Goal: Task Accomplishment & Management: Use online tool/utility

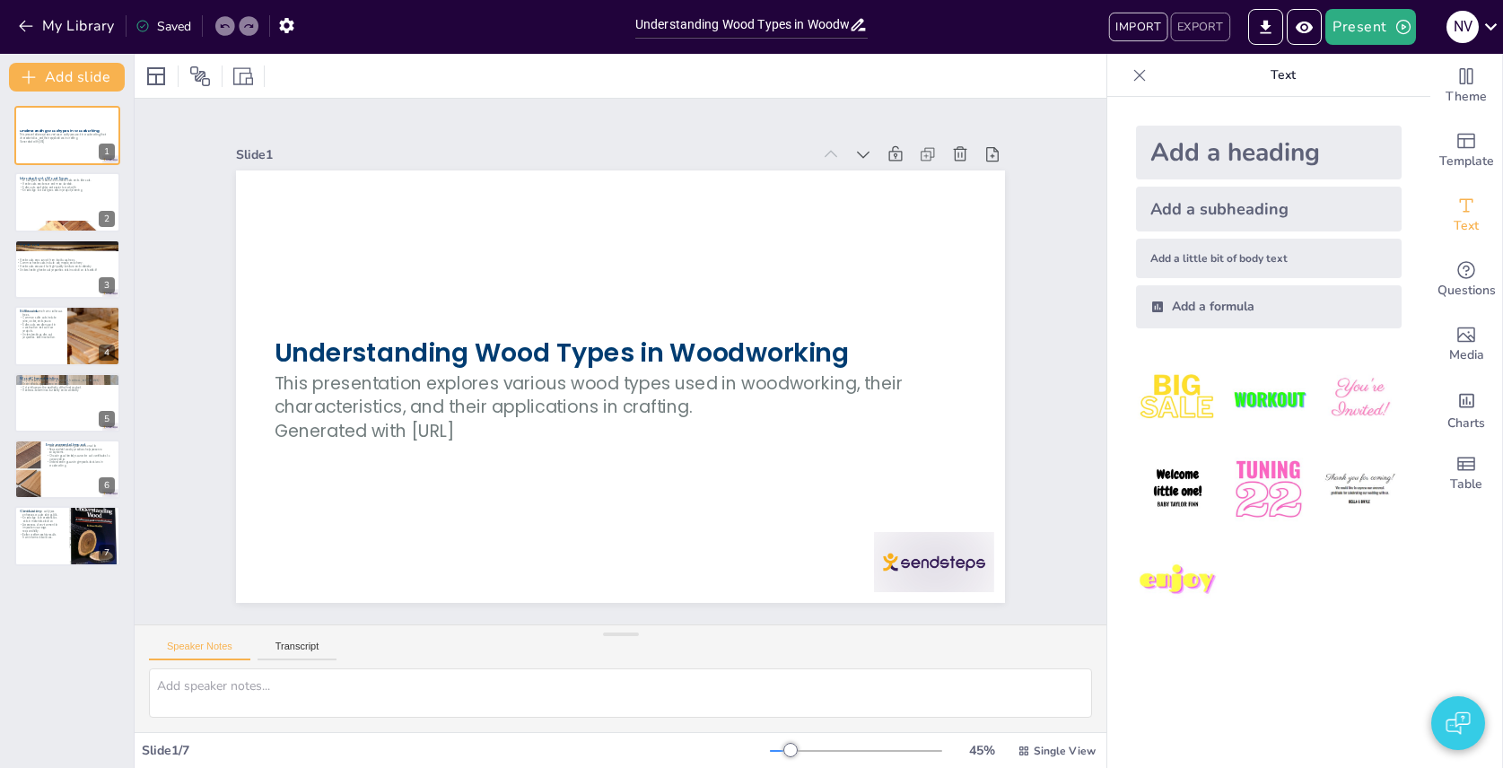
click at [1194, 31] on button "EXPORT" at bounding box center [1199, 27] width 59 height 29
click at [1189, 25] on button "EXPORT" at bounding box center [1199, 27] width 59 height 29
click at [1203, 27] on button "EXPORT" at bounding box center [1199, 27] width 59 height 29
click at [1210, 30] on button "EXPORT" at bounding box center [1199, 27] width 59 height 29
drag, startPoint x: 1290, startPoint y: 734, endPoint x: 773, endPoint y: 79, distance: 835.1
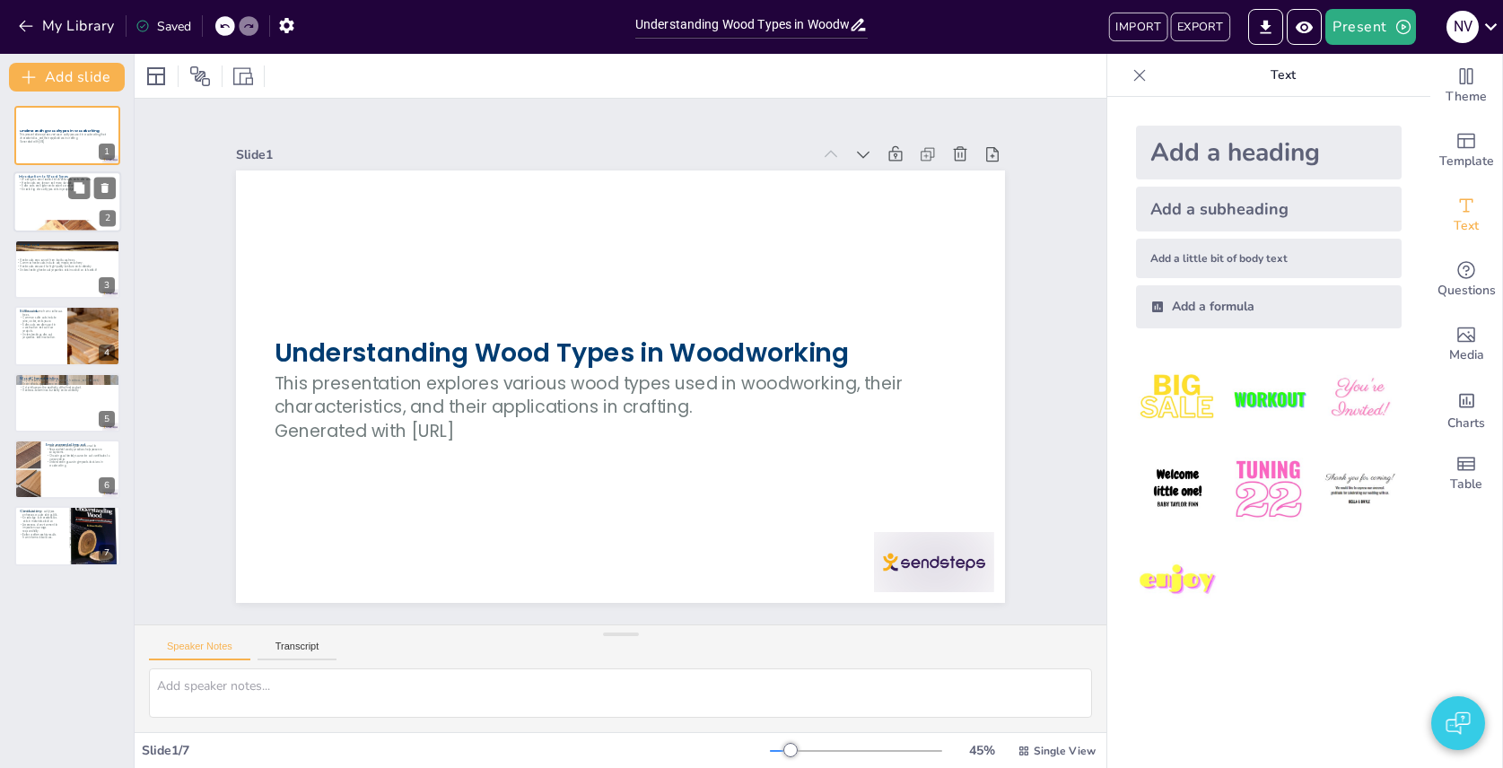
click at [66, 199] on div at bounding box center [67, 202] width 108 height 61
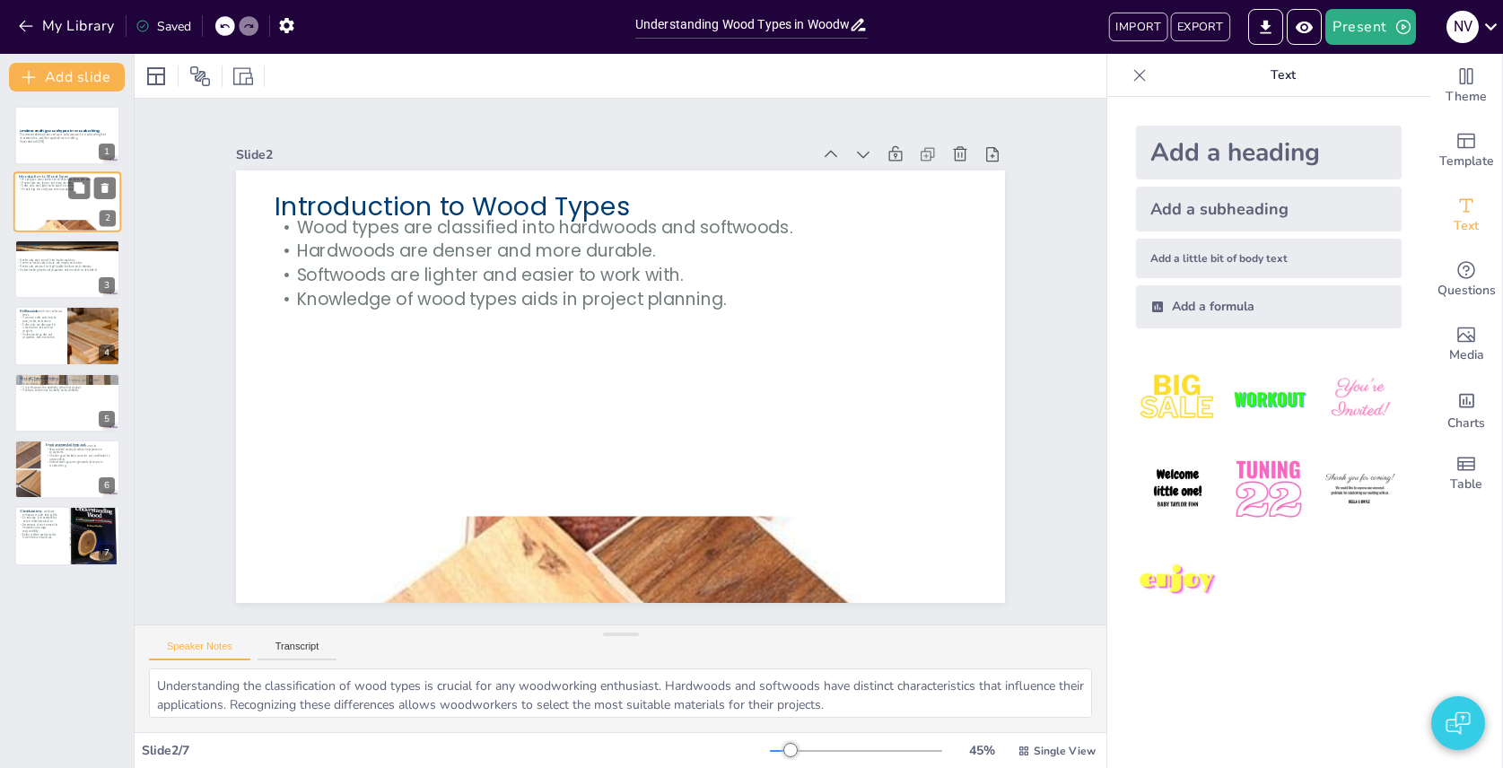
type textarea "Understanding the classification of wood types is crucial for any woodworking e…"
click at [978, 110] on div "Slide 1 Understanding Wood Types in Woodworking This presentation explores vari…" at bounding box center [620, 361] width 716 height 1060
click at [1213, 27] on button "EXPORT" at bounding box center [1199, 27] width 59 height 29
click at [597, 114] on div "Slide 1 Understanding Wood Types in Woodworking This presentation explores vari…" at bounding box center [620, 361] width 1087 height 801
click at [1205, 28] on button "EXPORT" at bounding box center [1199, 27] width 59 height 29
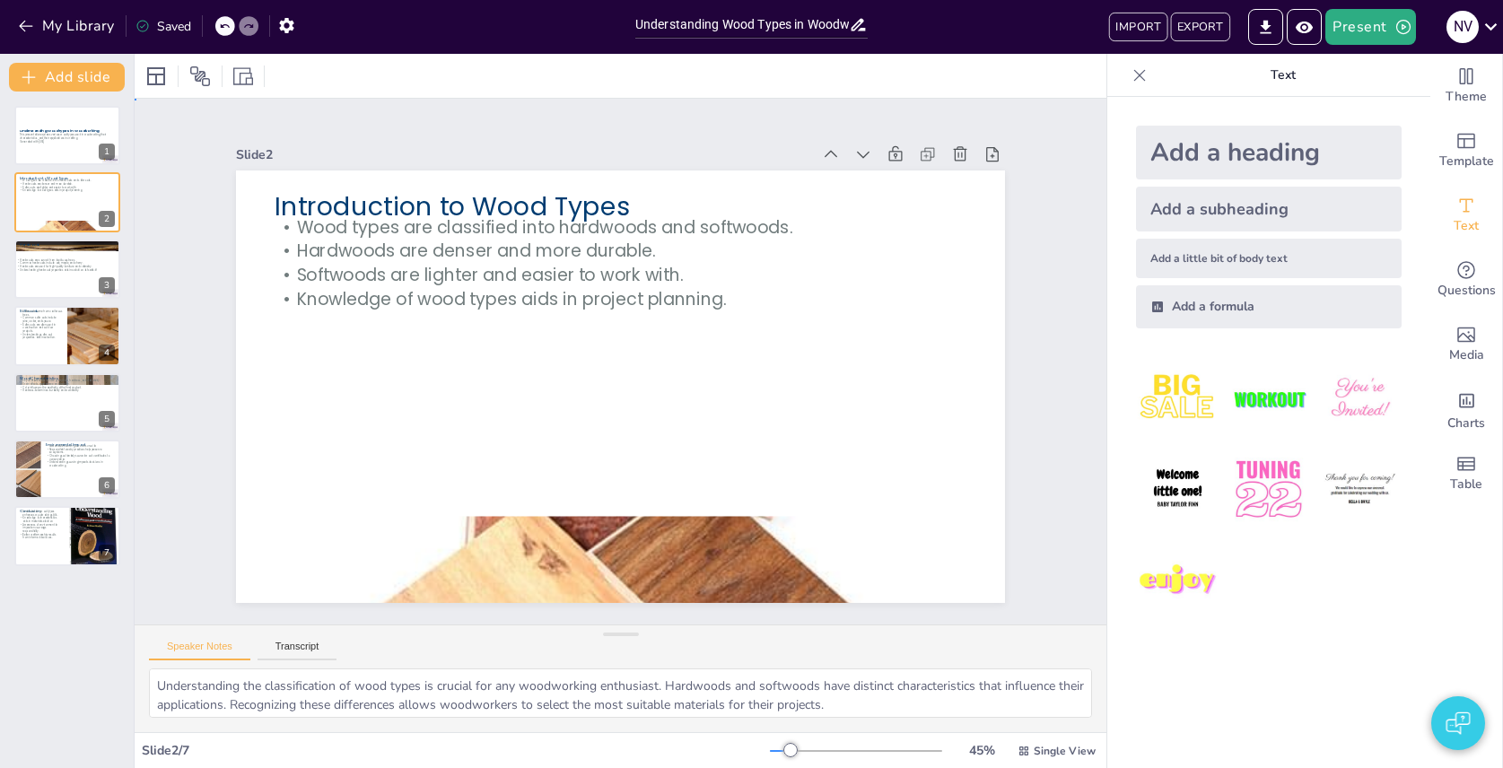
click at [563, 125] on div "Slide 1 Understanding Wood Types in Woodworking This presentation explores vari…" at bounding box center [620, 361] width 880 height 696
click at [1219, 26] on button "EXPORT" at bounding box center [1199, 27] width 59 height 29
